Goal: Navigation & Orientation: Find specific page/section

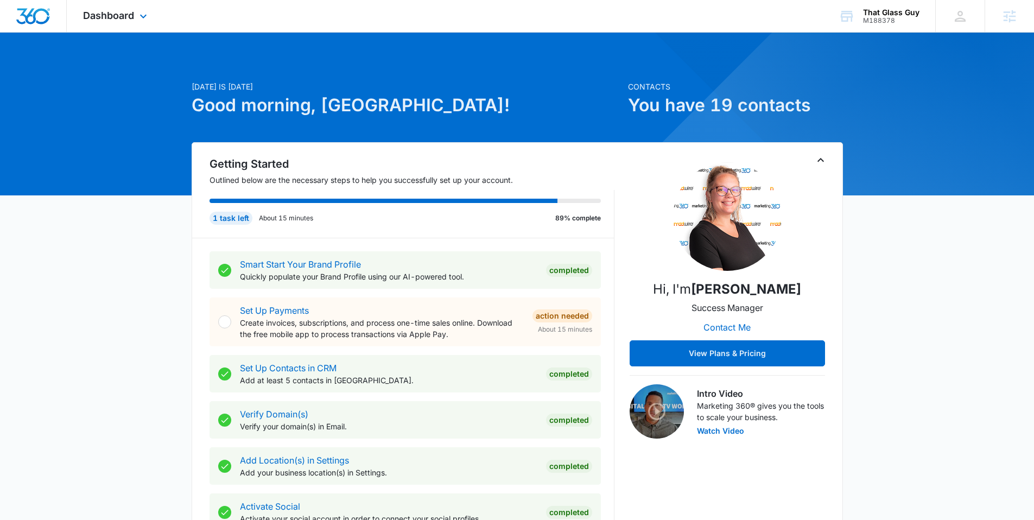
click at [133, 24] on div "Dashboard Apps Reputation Websites Forms CRM Email Social POS Content Ads Intel…" at bounding box center [116, 16] width 99 height 32
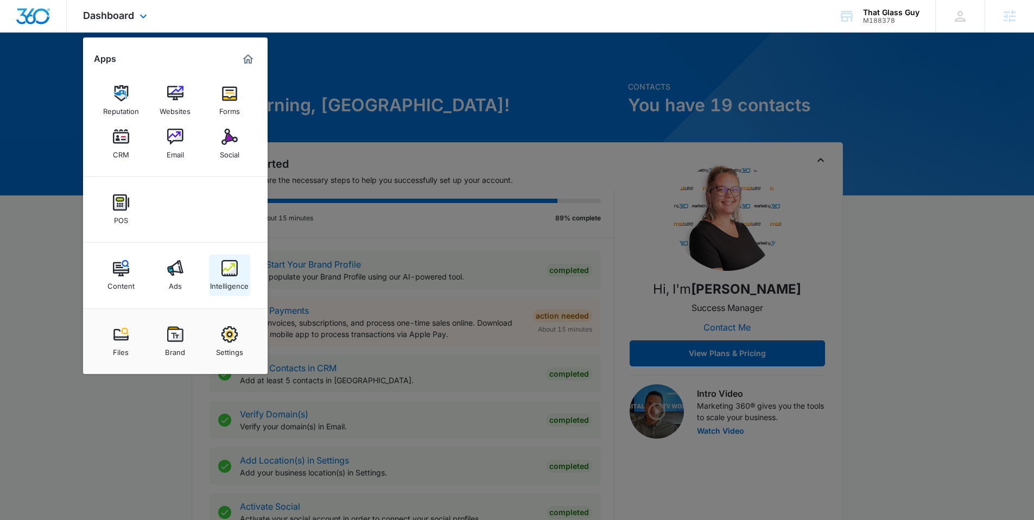
click at [233, 272] on img at bounding box center [229, 268] width 16 height 16
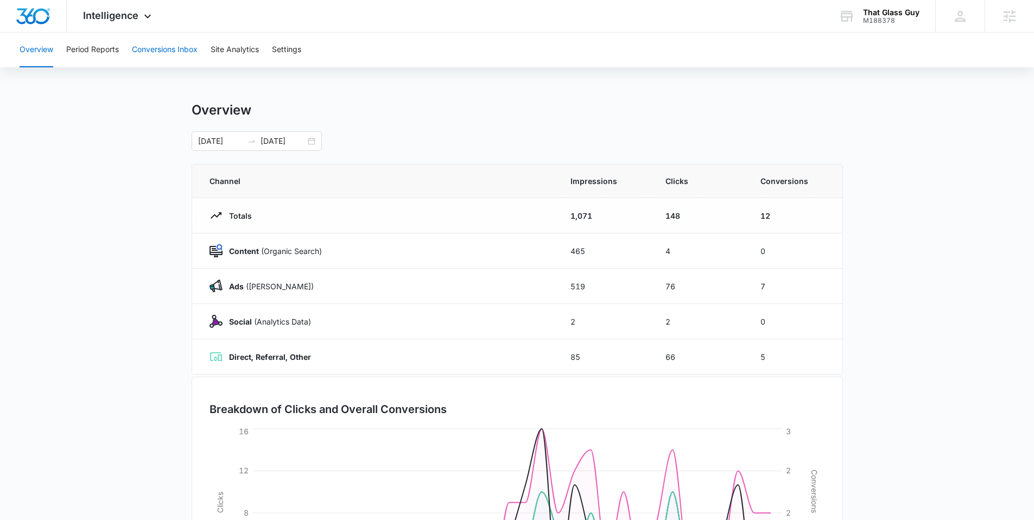
click at [141, 51] on button "Conversions Inbox" at bounding box center [165, 50] width 66 height 35
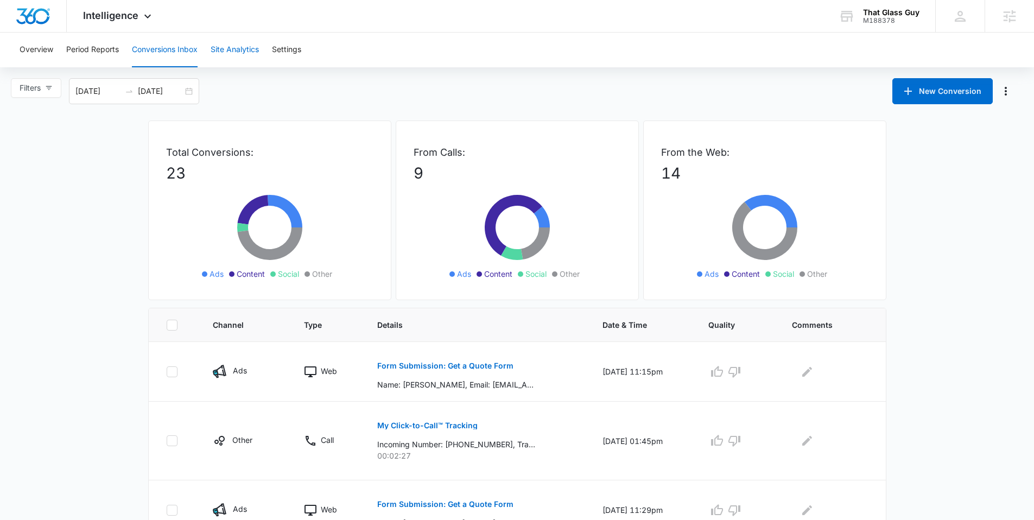
click at [233, 53] on button "Site Analytics" at bounding box center [235, 50] width 48 height 35
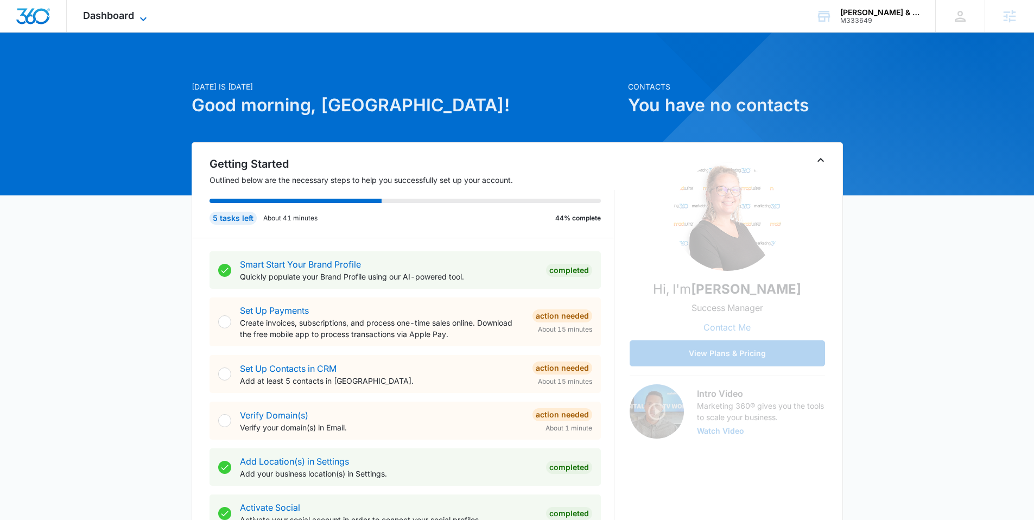
click at [142, 20] on icon at bounding box center [143, 19] width 7 height 4
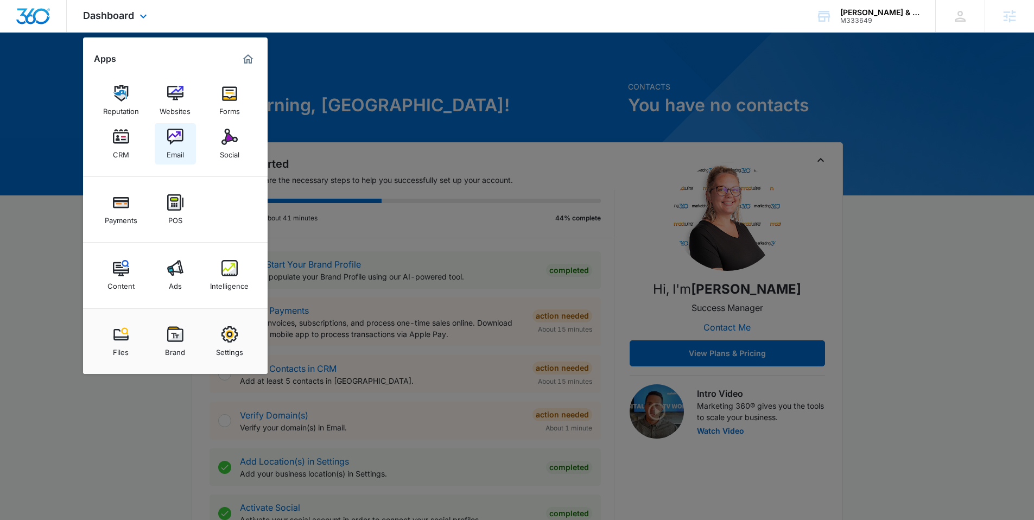
click at [174, 136] on img at bounding box center [175, 137] width 16 height 16
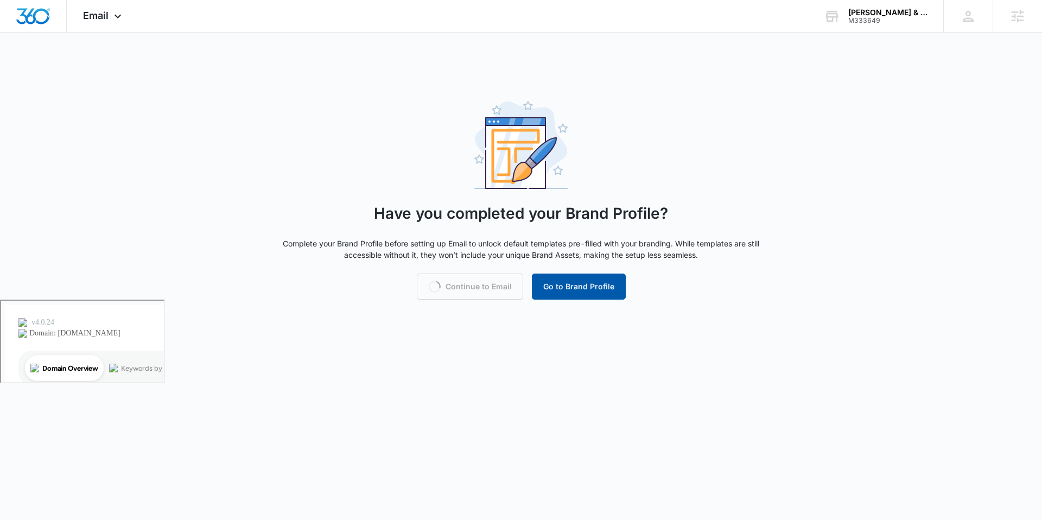
click at [569, 281] on button "Go to Brand Profile" at bounding box center [579, 287] width 94 height 26
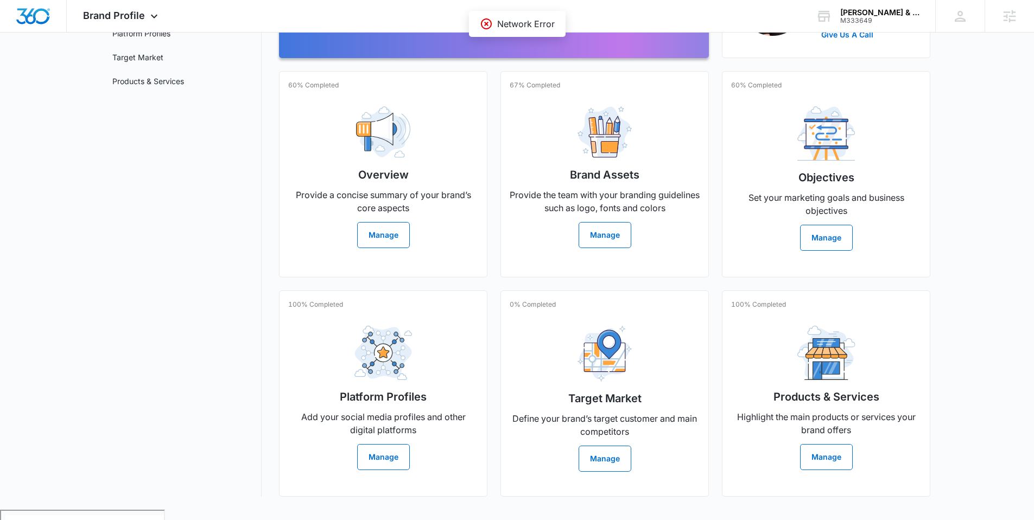
scroll to position [176, 0]
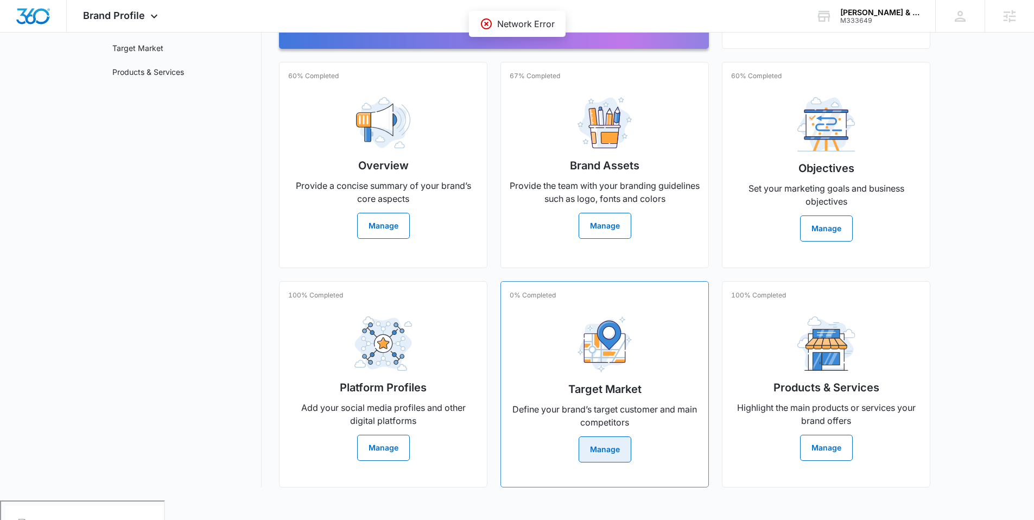
click at [607, 458] on button "Manage" at bounding box center [605, 449] width 53 height 26
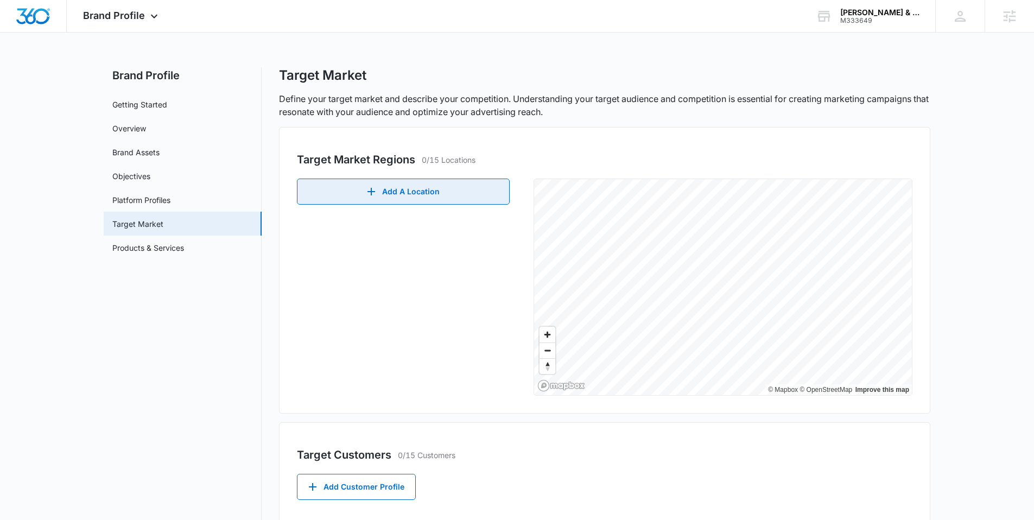
click at [418, 186] on button "Add A Location" at bounding box center [403, 192] width 213 height 26
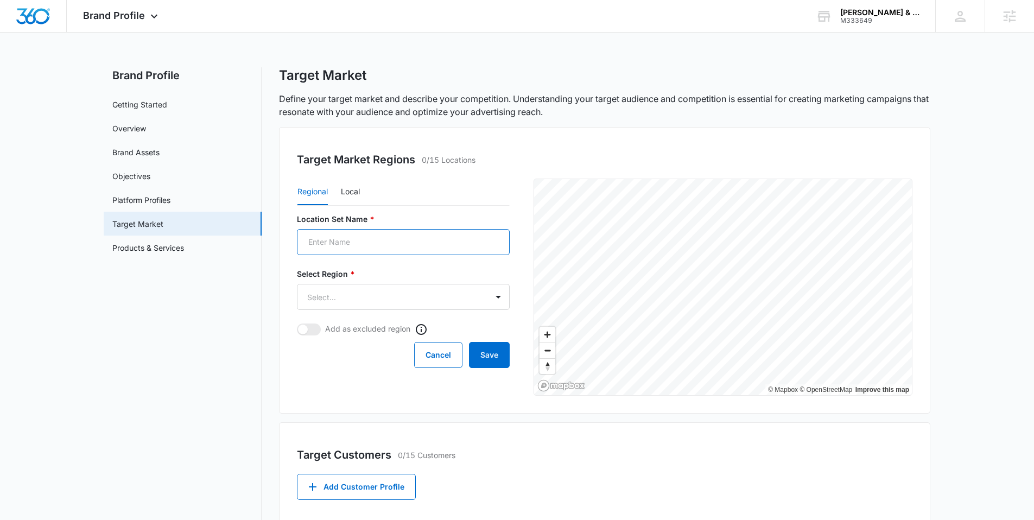
click at [358, 240] on input "Location Set Name *" at bounding box center [403, 242] width 213 height 26
click at [351, 186] on button "Local" at bounding box center [350, 192] width 19 height 26
click at [336, 247] on input "Location Set Name *" at bounding box center [403, 242] width 213 height 26
type input "Seattle"
click at [309, 190] on button "Regional" at bounding box center [312, 192] width 30 height 26
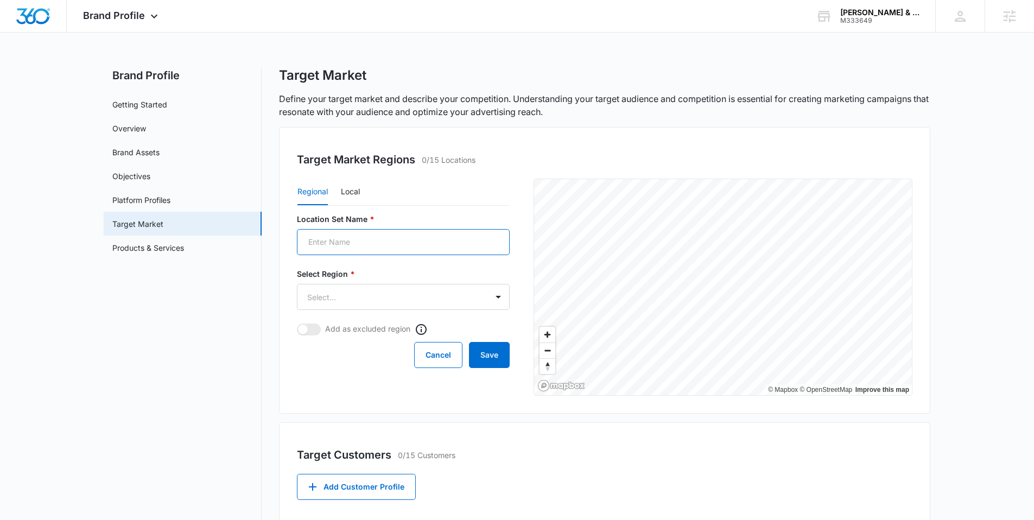
click at [344, 246] on input "Location Set Name *" at bounding box center [403, 242] width 213 height 26
type input "Seattle"
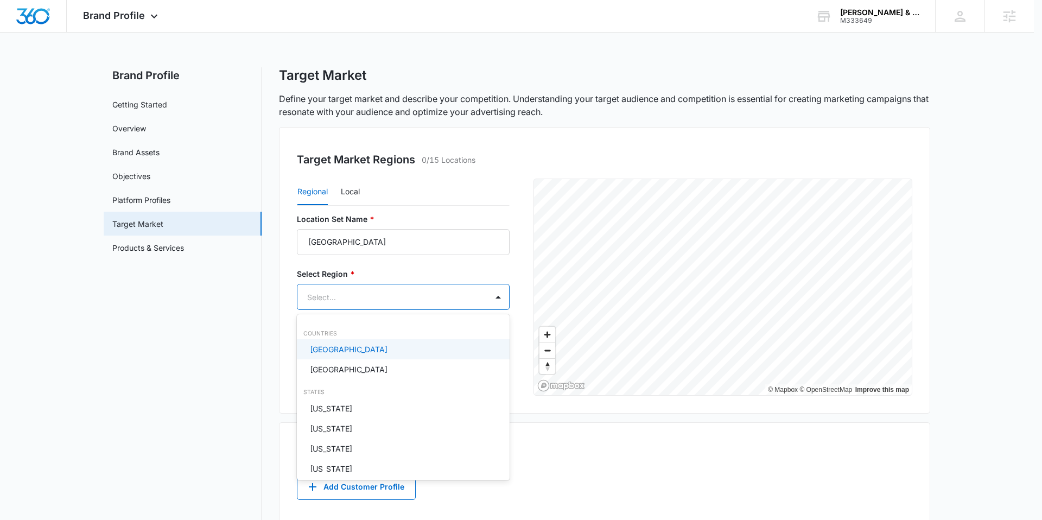
click at [444, 286] on body "Brand Profile Apps Reputation Websites Forms CRM Email Social Payments POS Cont…" at bounding box center [521, 260] width 1042 height 520
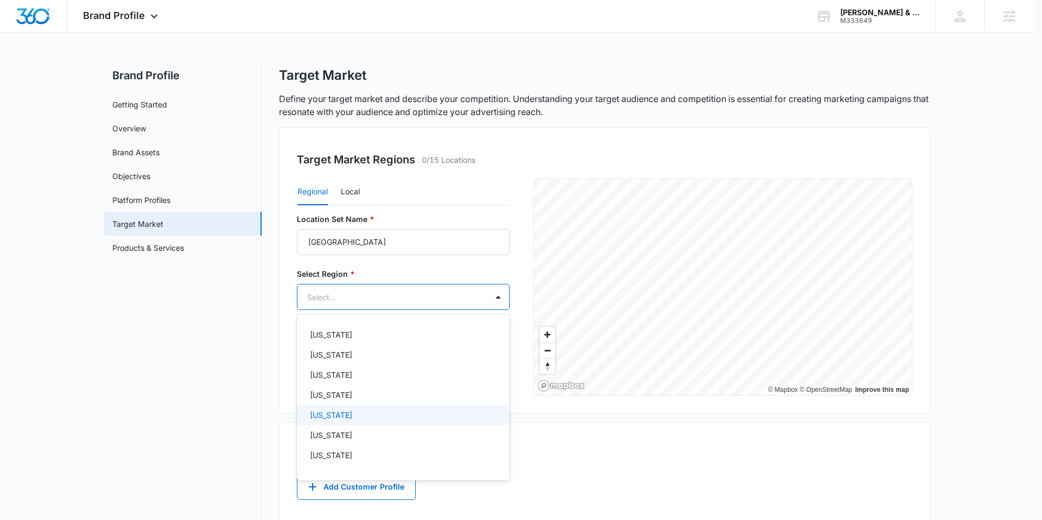
click at [367, 420] on div "Washington" at bounding box center [402, 414] width 185 height 11
click at [479, 263] on div at bounding box center [521, 260] width 1042 height 520
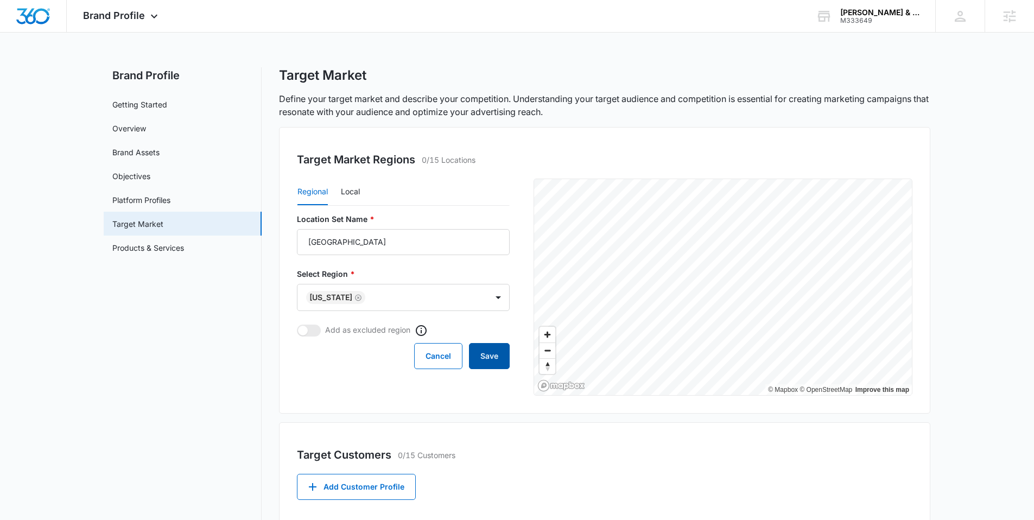
click at [492, 353] on button "Save" at bounding box center [489, 356] width 41 height 26
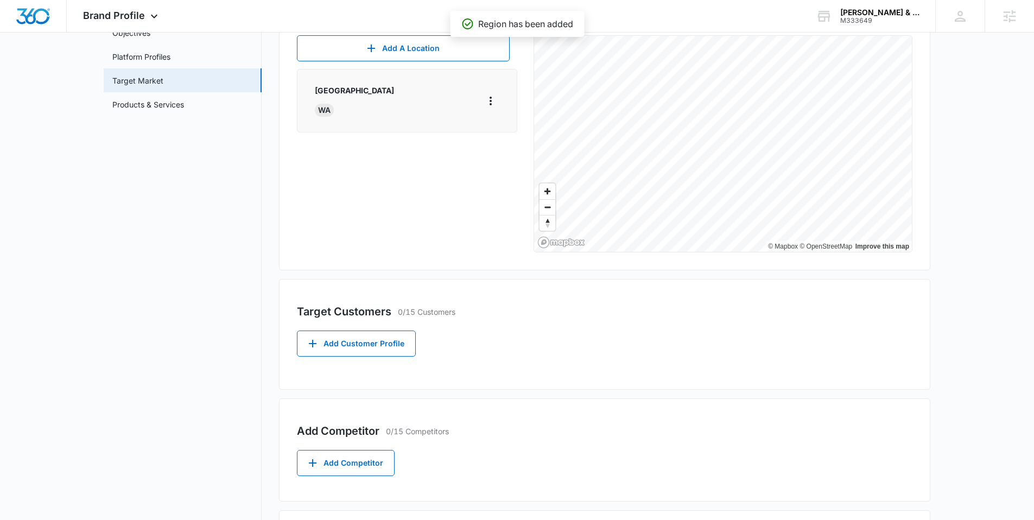
scroll to position [218, 0]
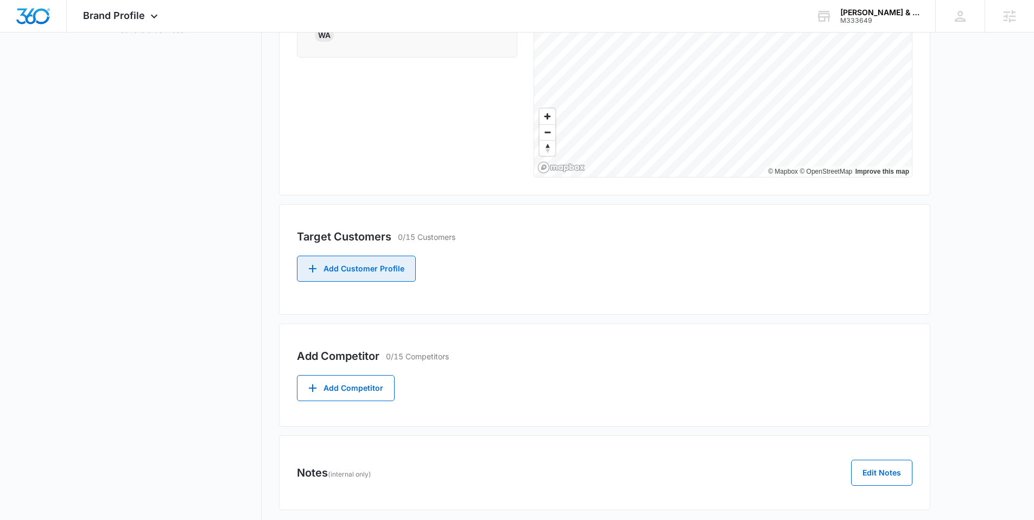
click at [375, 265] on button "Add Customer Profile" at bounding box center [356, 269] width 119 height 26
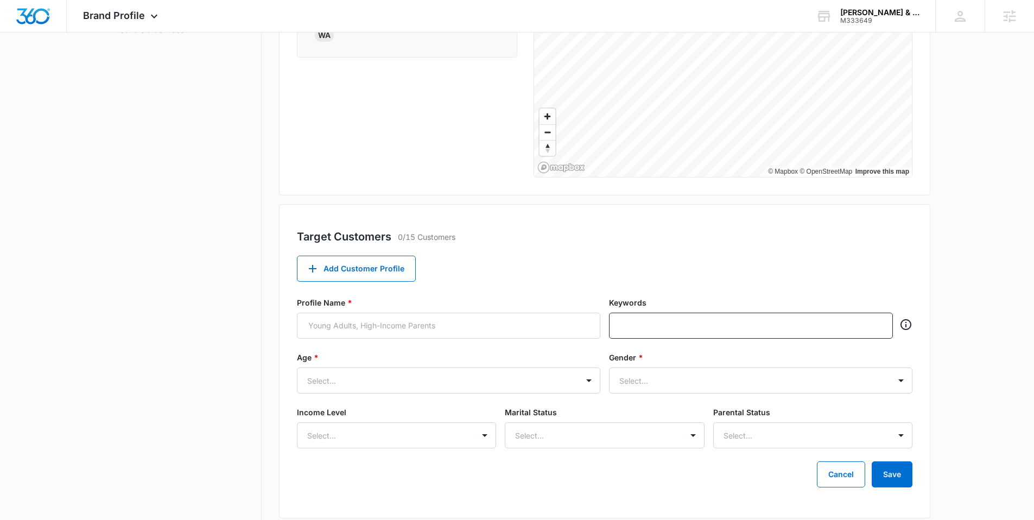
click at [388, 252] on div "Target Customers 0/15 Customers Add Customer Profile Profile Name * Keywords Ag…" at bounding box center [604, 361] width 651 height 314
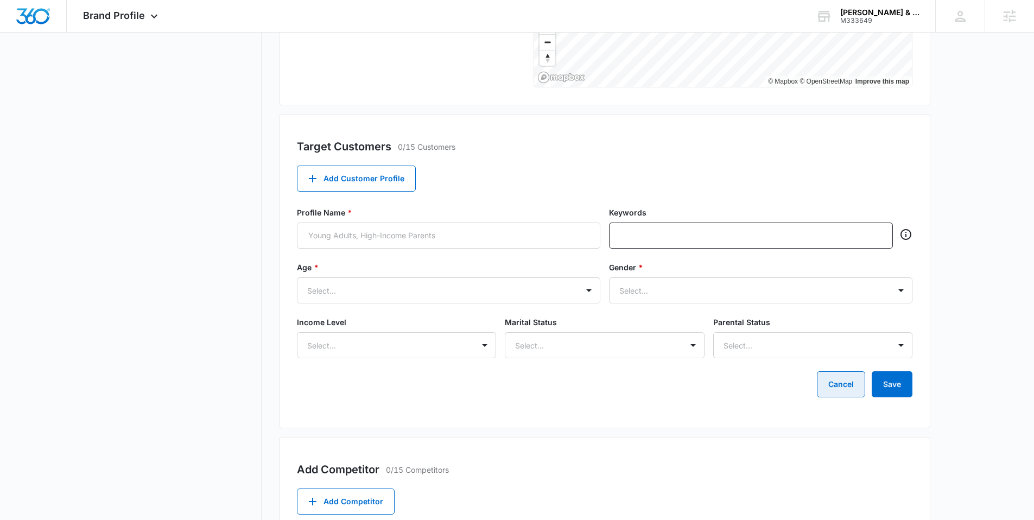
scroll to position [310, 0]
click at [829, 383] on button "Cancel" at bounding box center [841, 383] width 48 height 26
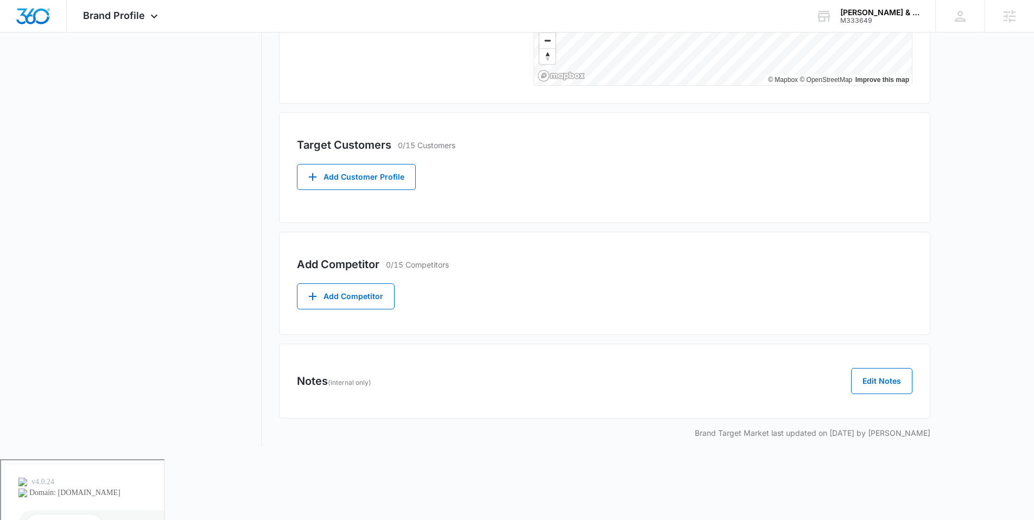
scroll to position [249, 0]
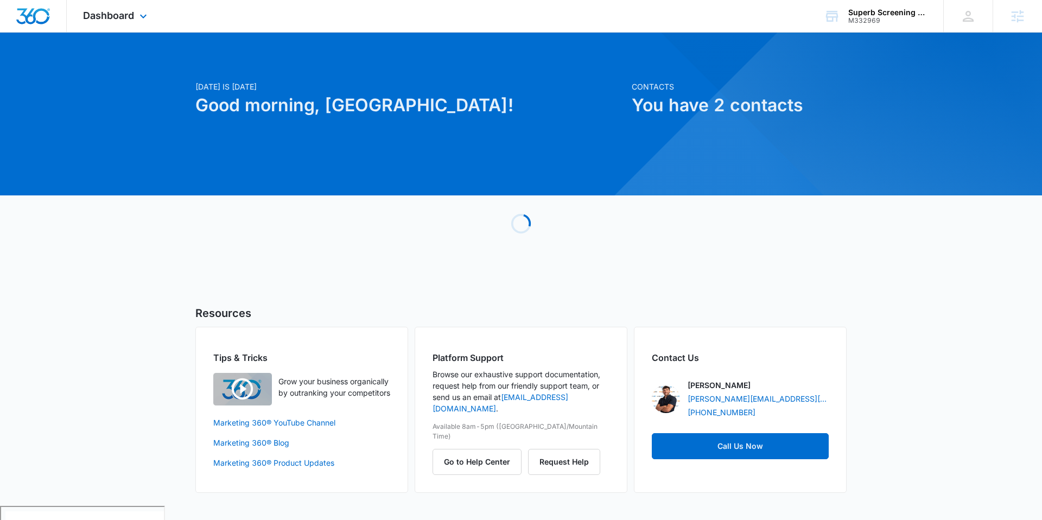
click at [151, 11] on div "Dashboard Apps Reputation Websites Forms CRM Email Social Payments POS Content …" at bounding box center [116, 16] width 99 height 32
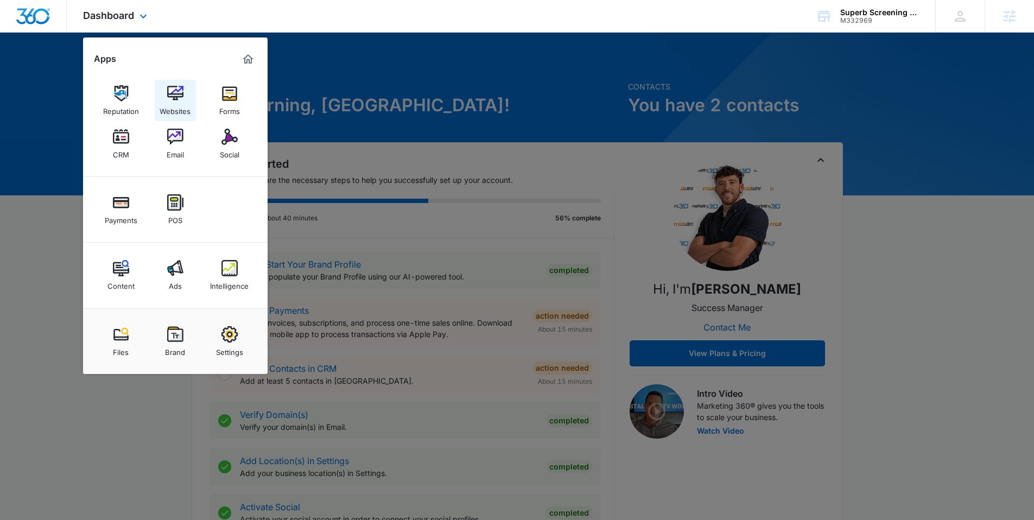
click at [171, 94] on img at bounding box center [175, 93] width 16 height 16
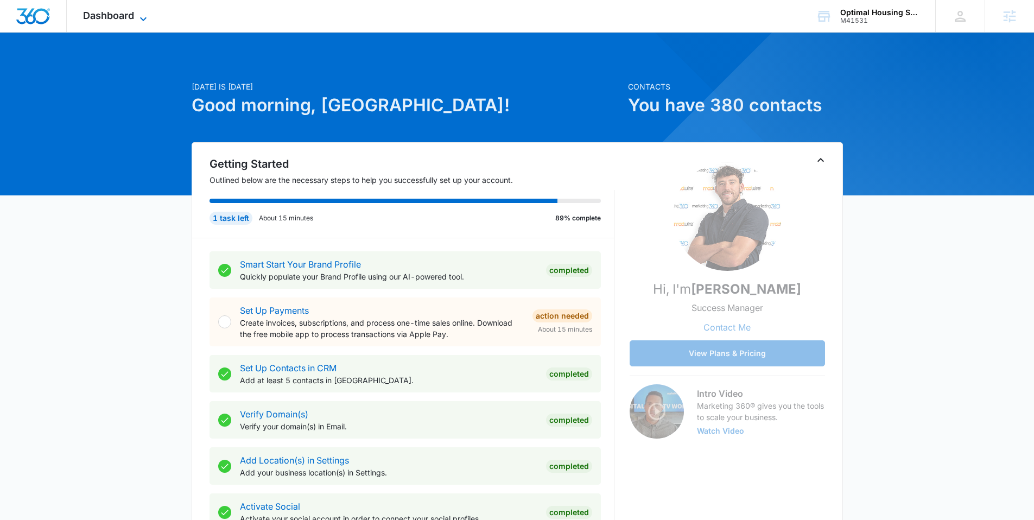
click at [137, 12] on icon at bounding box center [143, 18] width 13 height 13
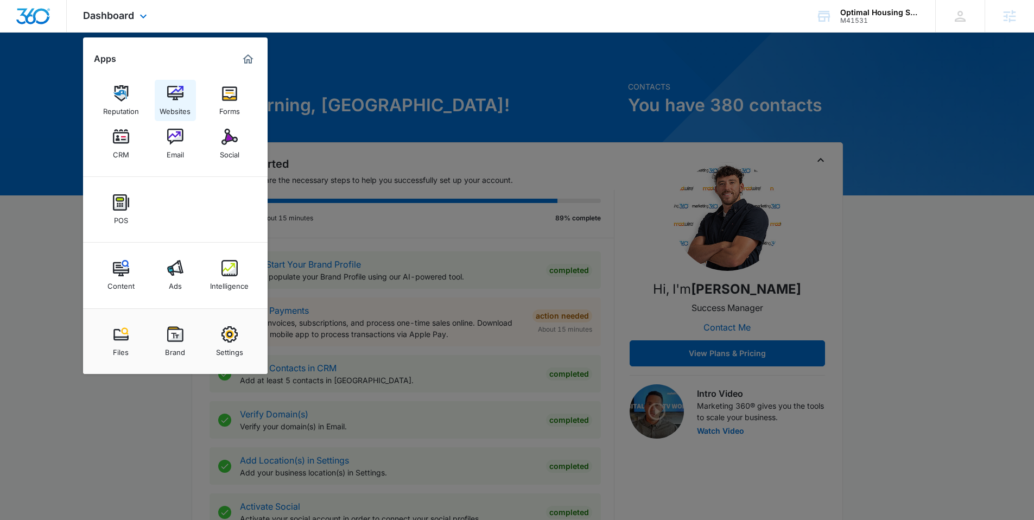
click at [178, 93] on img at bounding box center [175, 93] width 16 height 16
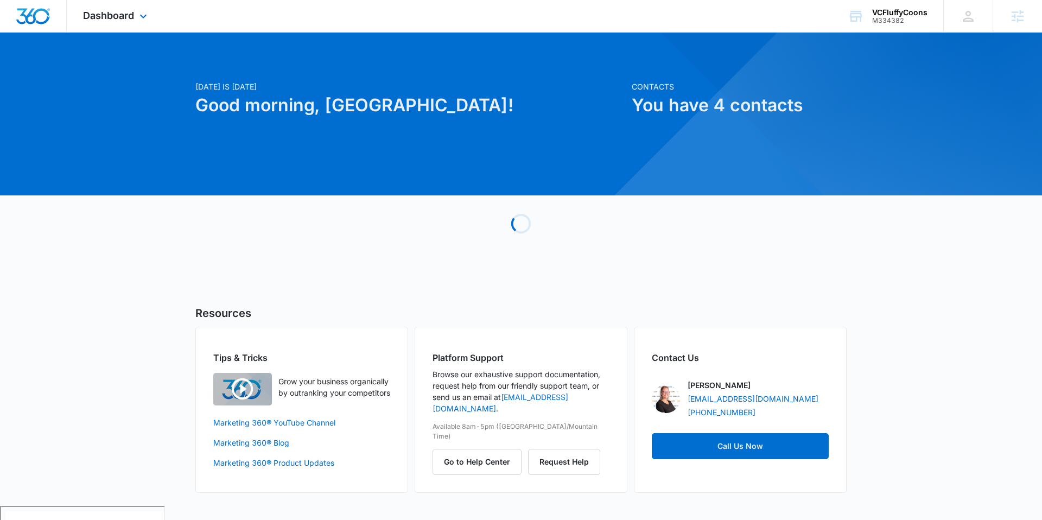
click at [136, 19] on div "Dashboard Apps Reputation Forms CRM Email Social POS Content Ads Intelligence F…" at bounding box center [116, 16] width 99 height 32
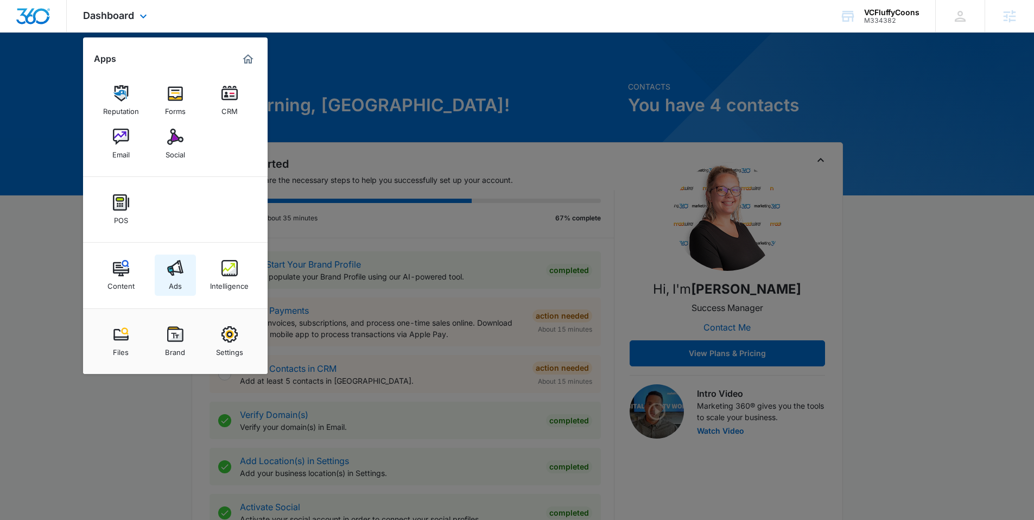
click at [172, 281] on div "Ads" at bounding box center [175, 283] width 13 height 14
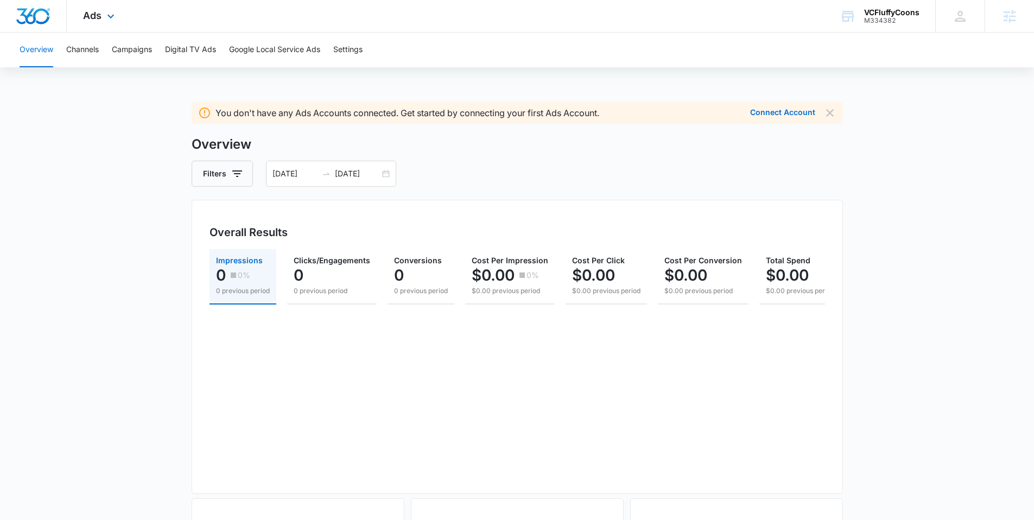
click at [100, 8] on div "Ads Apps Reputation Forms CRM Email Social POS Content Ads Intelligence Files B…" at bounding box center [100, 16] width 67 height 32
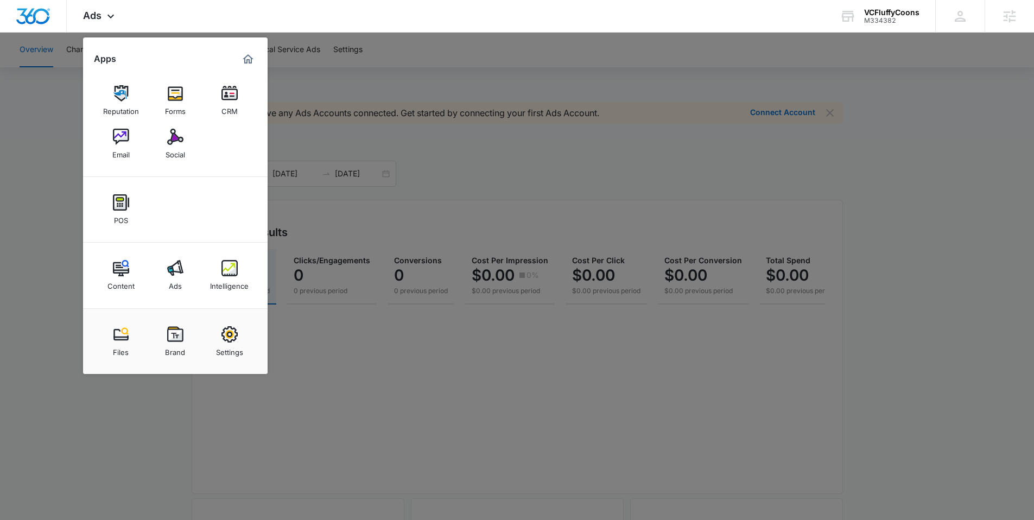
click at [645, 92] on div at bounding box center [517, 260] width 1034 height 520
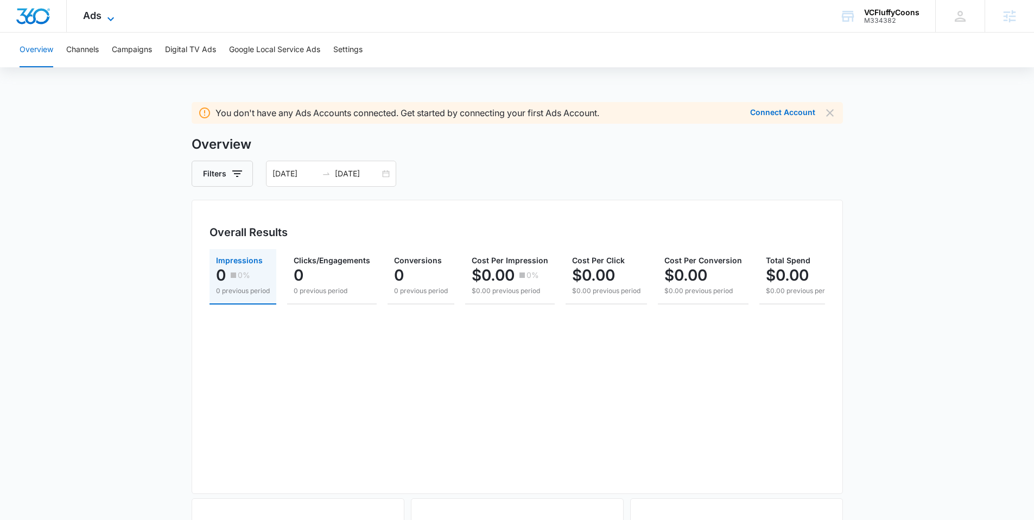
click at [111, 16] on icon at bounding box center [110, 18] width 13 height 13
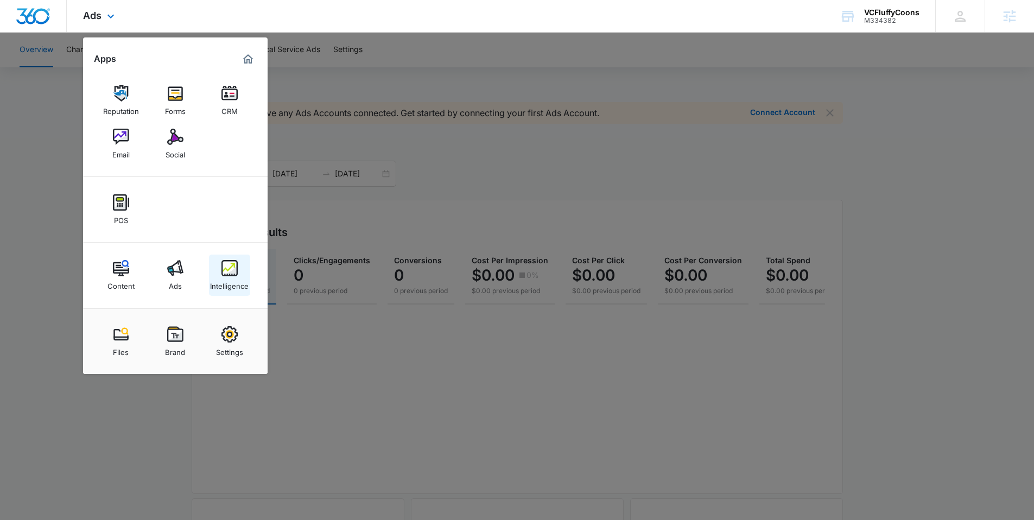
click at [224, 267] on img at bounding box center [229, 268] width 16 height 16
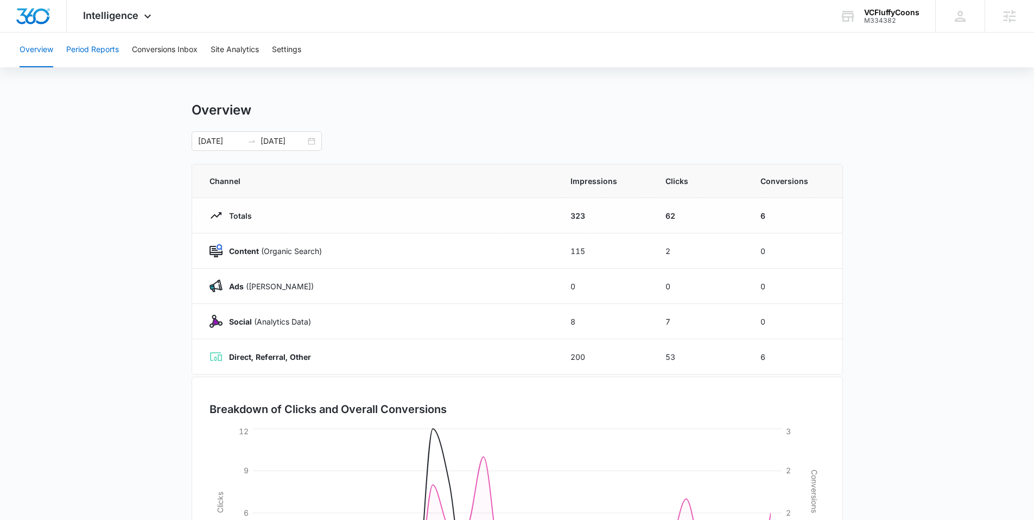
click at [102, 44] on button "Period Reports" at bounding box center [92, 50] width 53 height 35
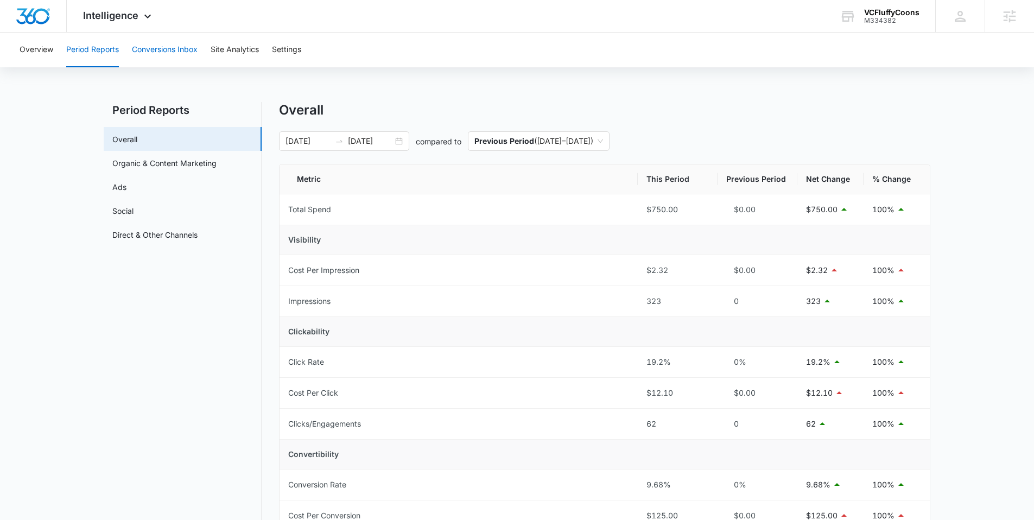
click at [169, 52] on button "Conversions Inbox" at bounding box center [165, 50] width 66 height 35
